Goal: Information Seeking & Learning: Learn about a topic

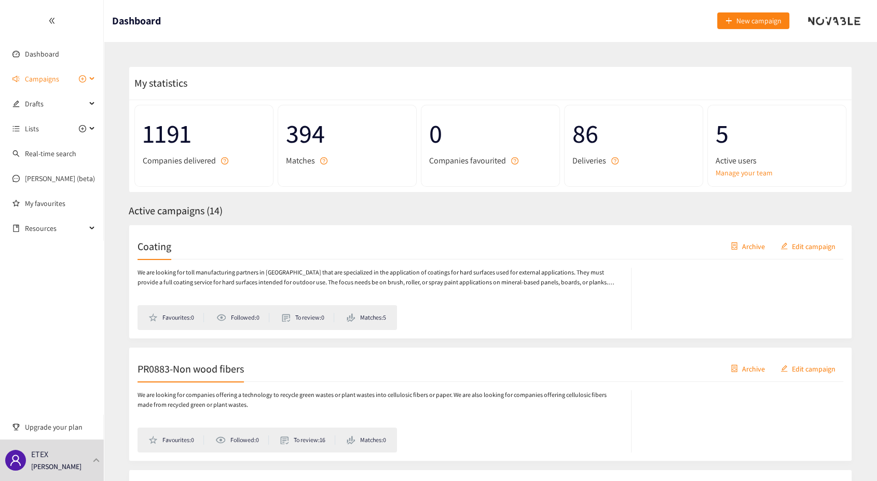
click at [91, 79] on icon at bounding box center [92, 79] width 5 height 0
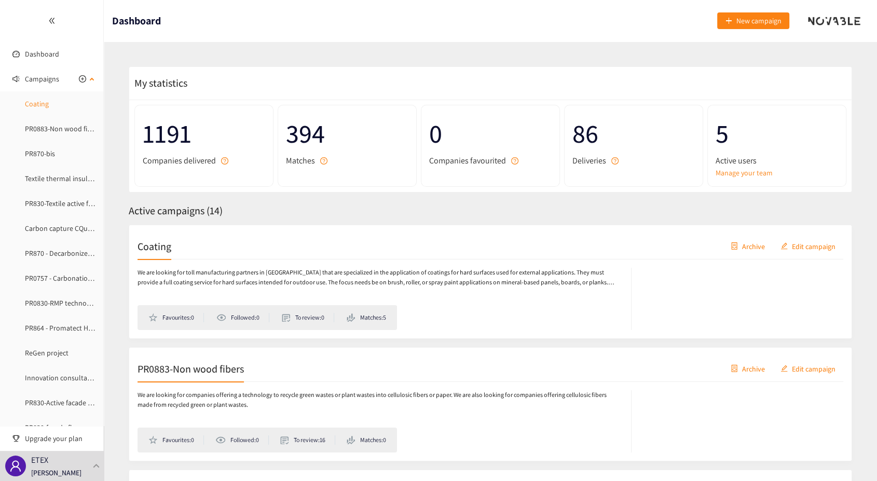
click at [39, 106] on link "Coating" at bounding box center [37, 103] width 24 height 9
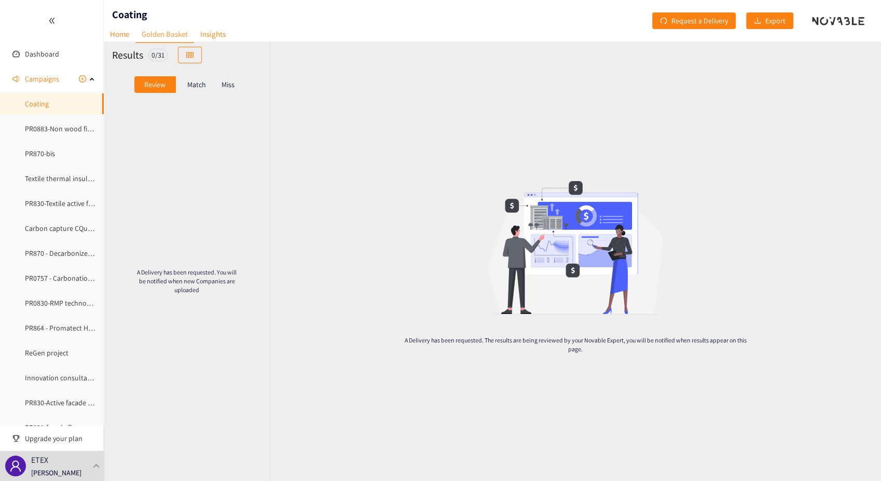
click at [195, 84] on p "Match" at bounding box center [196, 84] width 19 height 8
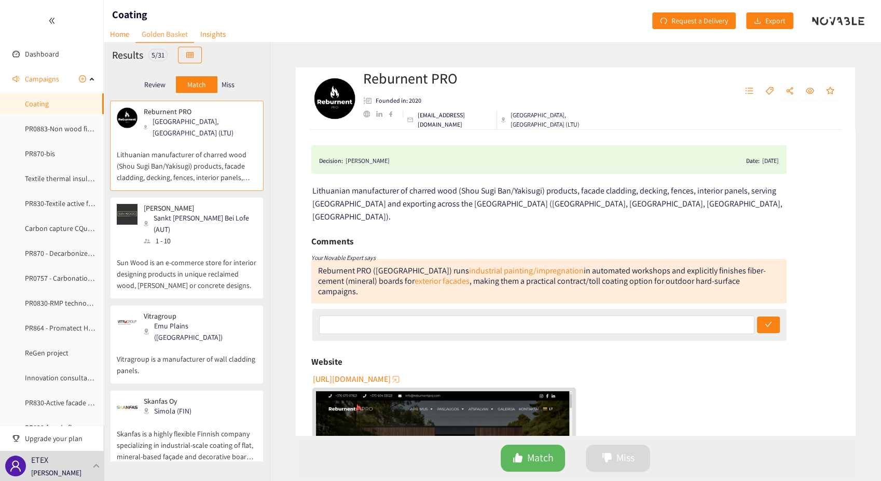
click at [180, 343] on p "Vitragroup is a manufacturer of wall cladding panels." at bounding box center [187, 359] width 140 height 33
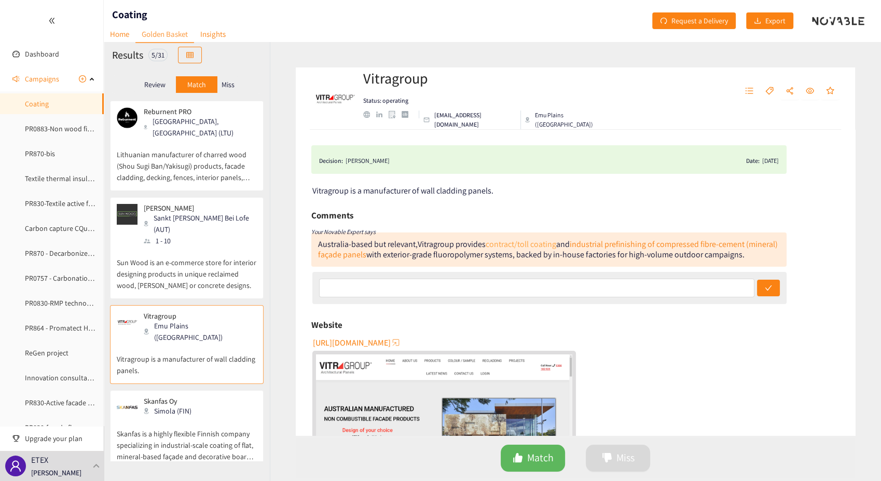
click at [516, 244] on link "contract/toll coating" at bounding box center [521, 244] width 71 height 11
click at [191, 254] on p "Sun Wood is an e-commerce store for interior designing products in unique recla…" at bounding box center [187, 268] width 140 height 45
